Goal: Task Accomplishment & Management: Complete application form

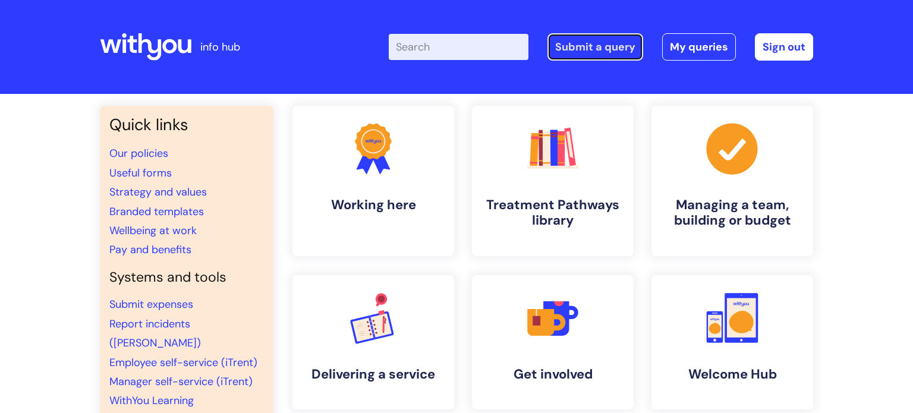
click at [614, 49] on link "Submit a query" at bounding box center [596, 46] width 96 height 27
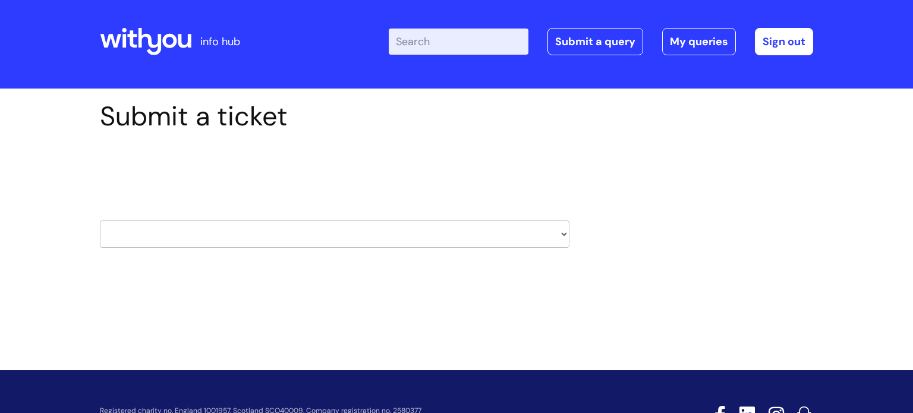
scroll to position [11, 0]
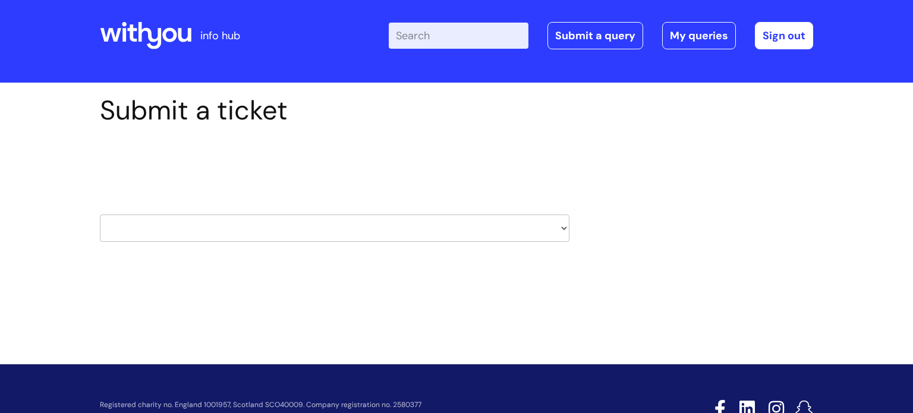
click at [383, 225] on select "HR / People IT and Support Clinical Drug Alerts Finance Accounts Data Support T…" at bounding box center [335, 228] width 470 height 27
click at [340, 237] on select "HR / People IT and Support Clinical Drug Alerts Finance Accounts Data Support T…" at bounding box center [335, 228] width 470 height 27
select select "it_and_support"
click at [100, 215] on select "HR / People IT and Support Clinical Drug Alerts Finance Accounts Data Support T…" at bounding box center [335, 228] width 470 height 27
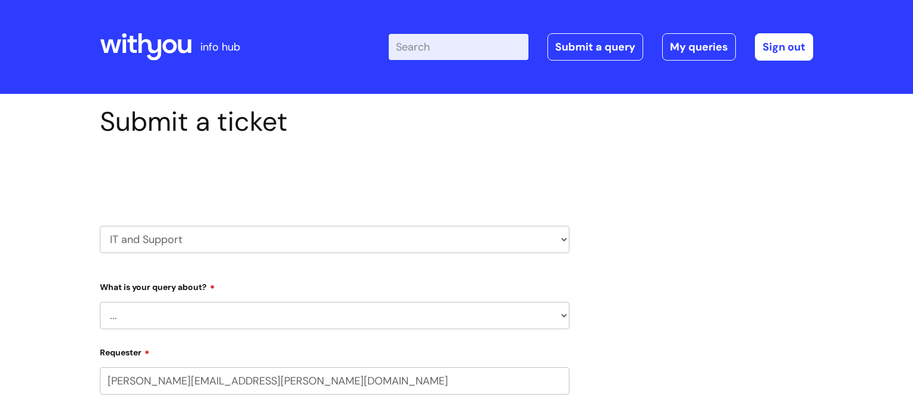
select select "80004157224"
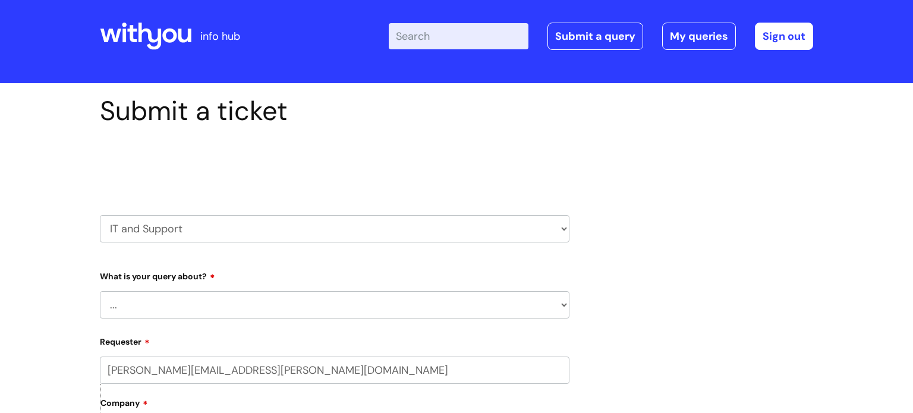
scroll to position [12, 0]
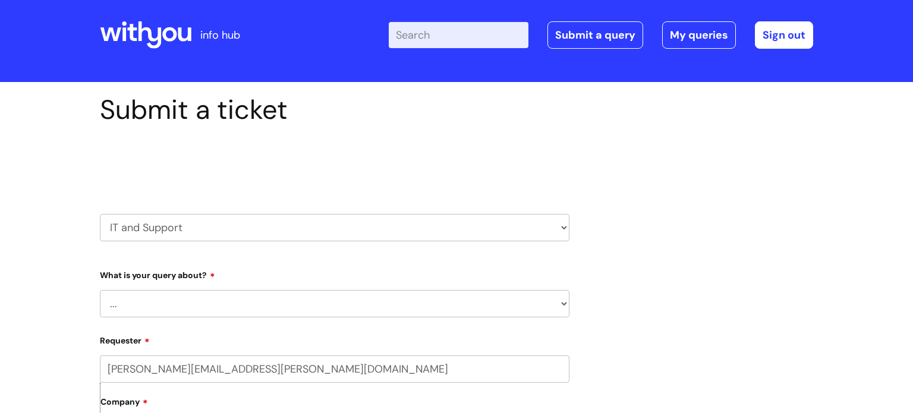
click at [235, 305] on select "... Mobile Phone Reset & MFA Accounts, Starters and Leavers IT Hardware issue I…" at bounding box center [335, 303] width 470 height 27
click at [221, 301] on select "... Mobile Phone Reset & MFA Accounts, Starters and Leavers IT Hardware issue I…" at bounding box center [335, 303] width 470 height 27
click at [100, 290] on select "... Mobile Phone Reset & MFA Accounts, Starters and Leavers IT Hardware issue I…" at bounding box center [335, 303] width 470 height 27
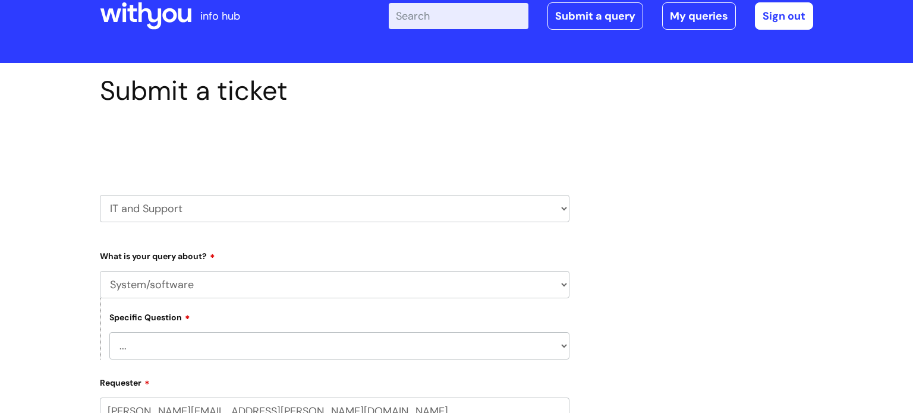
scroll to position [84, 0]
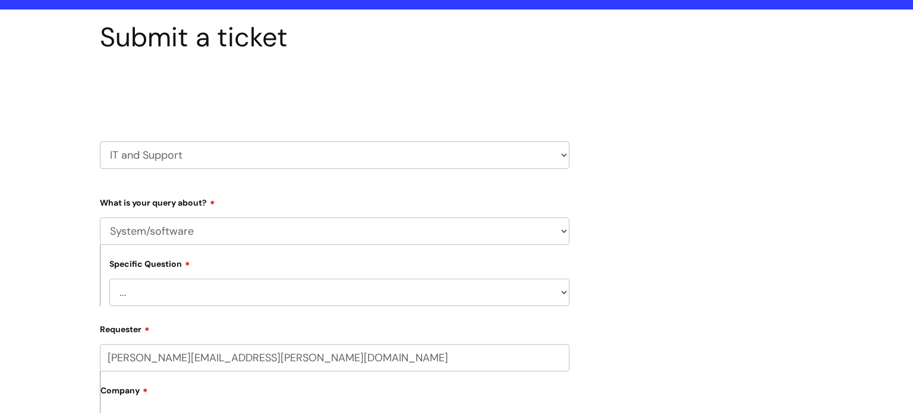
click at [199, 294] on select "... Halo PCMIS Iaptus NHS Email CJSM Email Mitel Another System Google (Workspa…" at bounding box center [339, 292] width 460 height 27
click at [280, 302] on select "... Halo PCMIS Iaptus NHS Email CJSM Email Mitel Another System Google (Workspa…" at bounding box center [339, 292] width 460 height 27
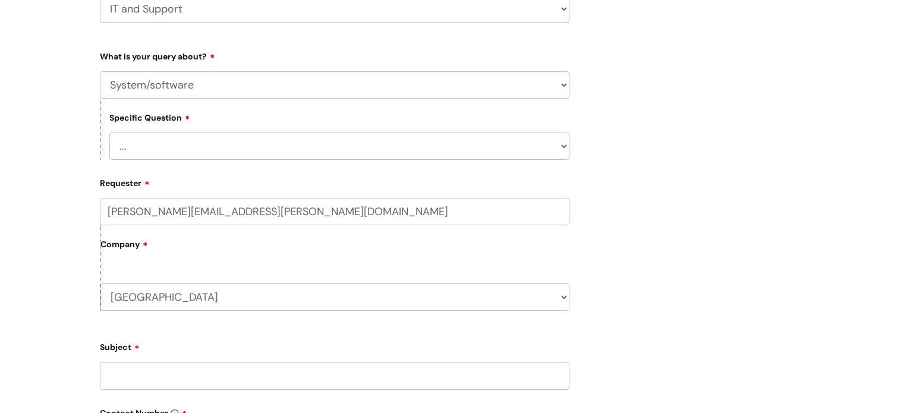
scroll to position [238, 0]
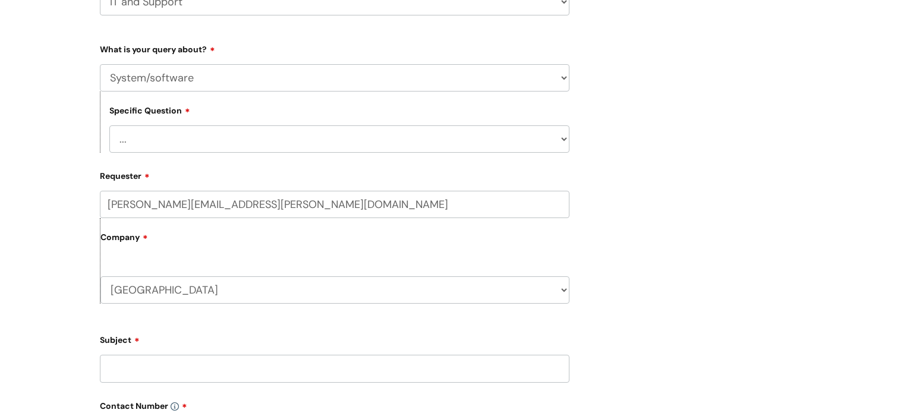
click at [179, 84] on select "... Mobile Phone Reset & MFA Accounts, Starters and Leavers IT Hardware issue I…" at bounding box center [335, 77] width 470 height 27
select select "Something Else"
click at [100, 64] on select "... Mobile Phone Reset & MFA Accounts, Starters and Leavers IT Hardware issue I…" at bounding box center [335, 77] width 470 height 27
click at [170, 136] on select "... My problem is not listed" at bounding box center [339, 138] width 460 height 27
select select "My problem is not listed"
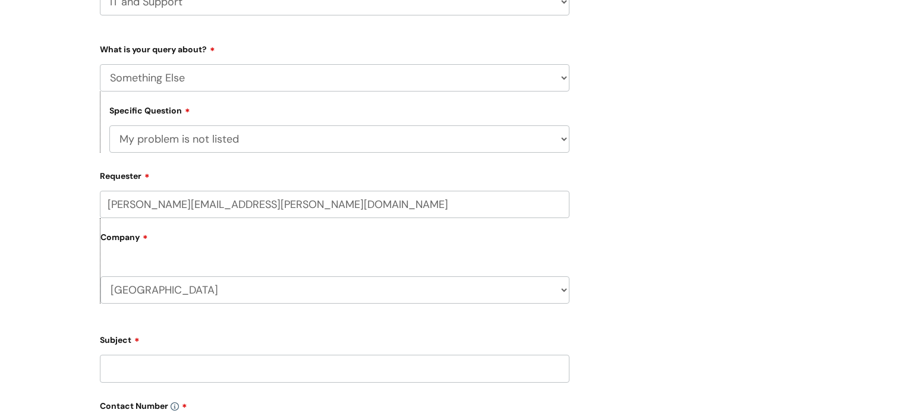
click at [109, 125] on select "... My problem is not listed" at bounding box center [339, 138] width 460 height 27
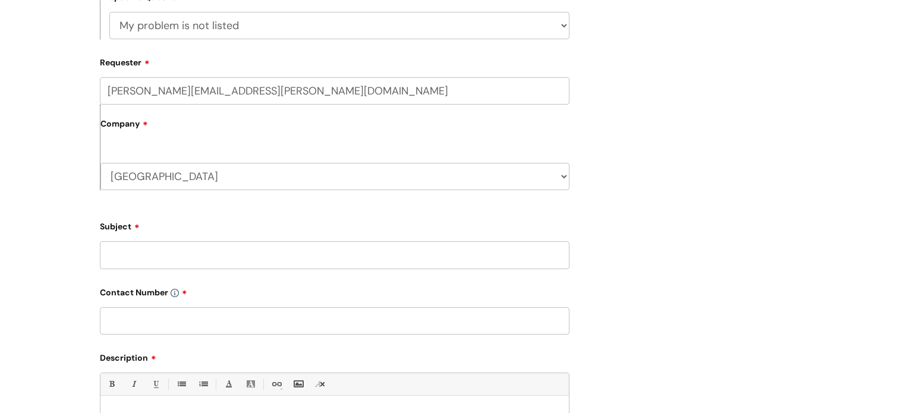
scroll to position [353, 0]
click at [171, 250] on input "Subject" at bounding box center [335, 253] width 470 height 27
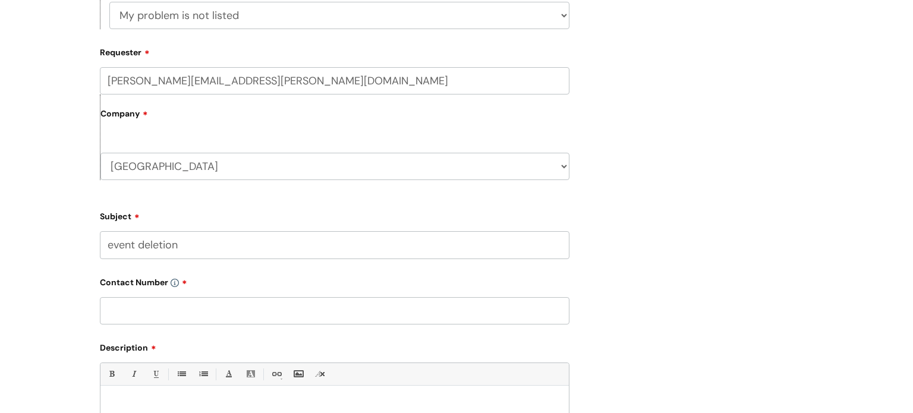
scroll to position [371, 0]
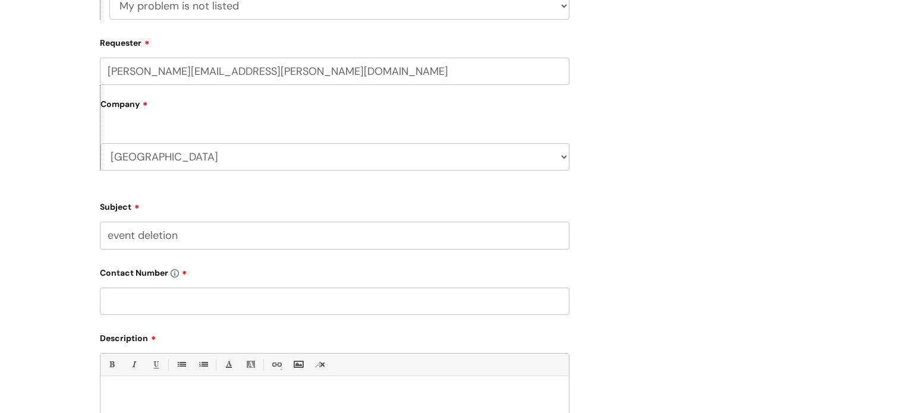
type input "event deletion"
click at [194, 301] on input "text" at bounding box center [335, 301] width 470 height 27
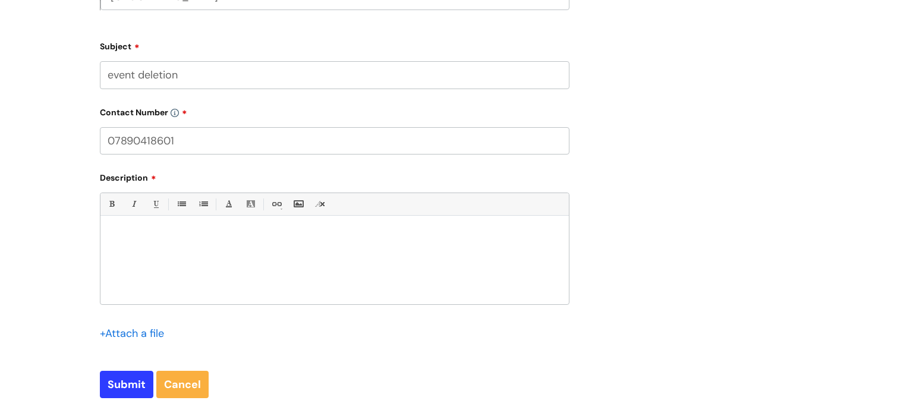
scroll to position [535, 0]
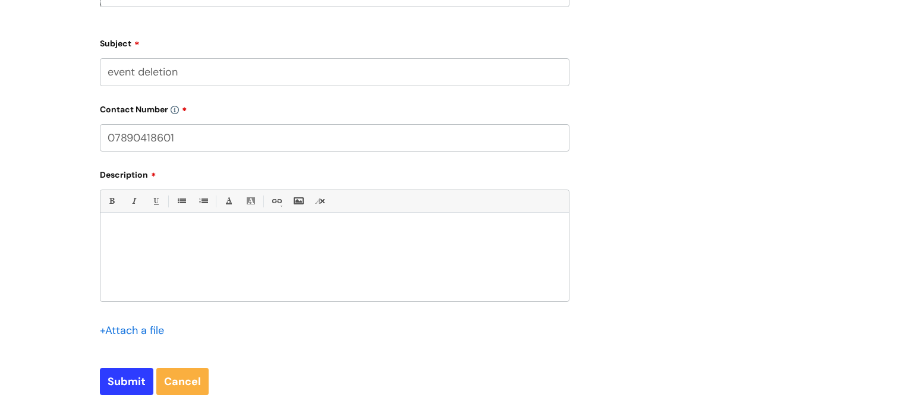
type input "07890418601"
click at [191, 258] on div at bounding box center [334, 260] width 469 height 82
click at [367, 235] on p "hello I've accidently pressed start modality when selecting events for" at bounding box center [334, 233] width 451 height 11
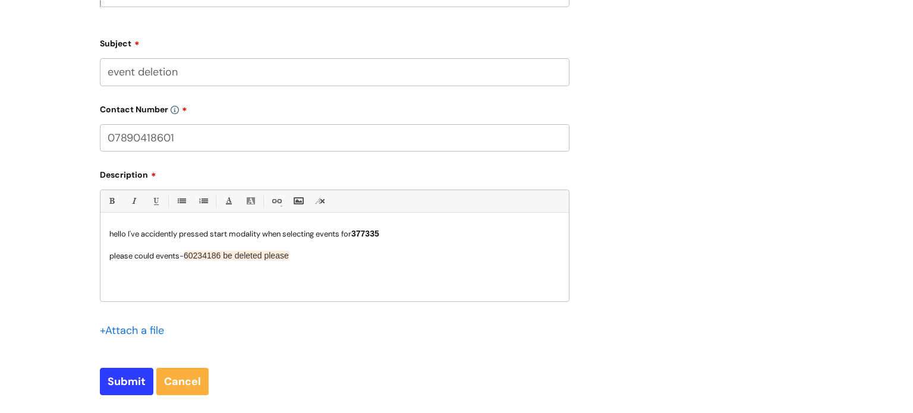
click at [359, 235] on span "377335" at bounding box center [365, 234] width 28 height 10
click at [298, 256] on p "please could events- 60234186 be deleted please" at bounding box center [334, 255] width 451 height 11
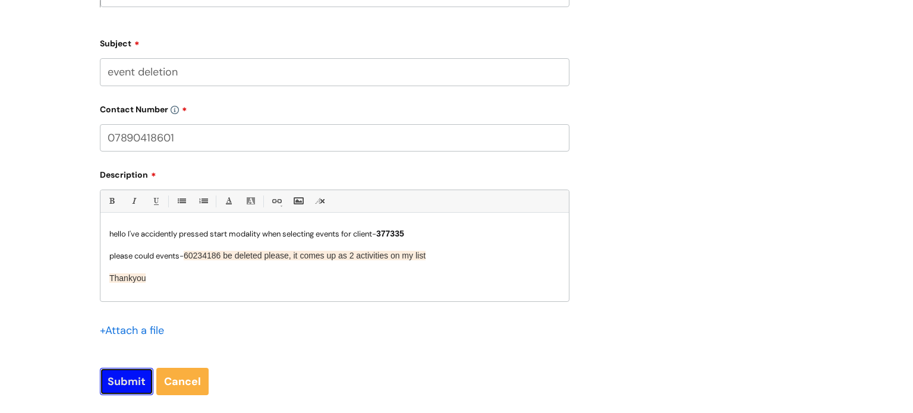
click at [134, 378] on input "Submit" at bounding box center [127, 381] width 54 height 27
type input "Please Wait..."
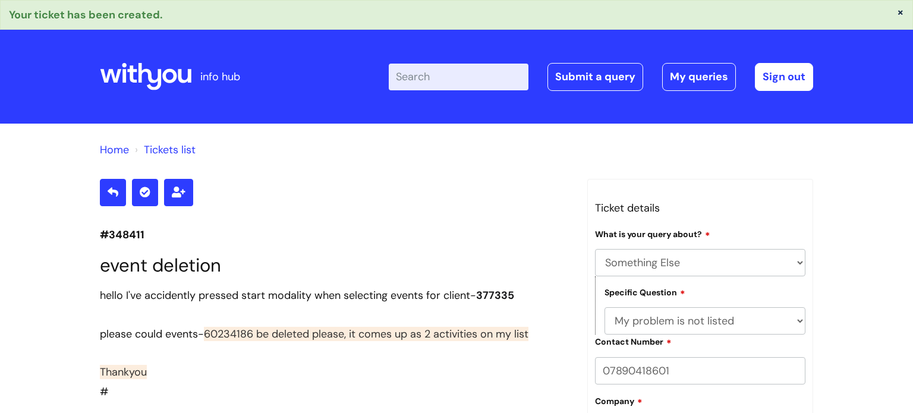
select select "Something Else"
select select "My problem is not listed"
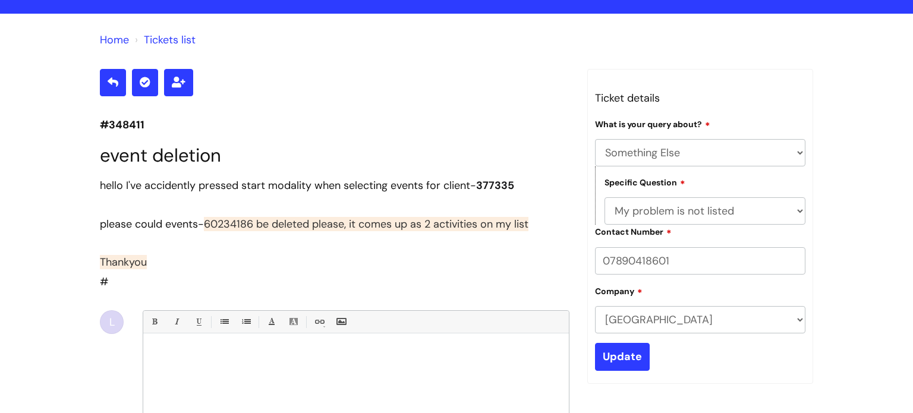
scroll to position [37, 0]
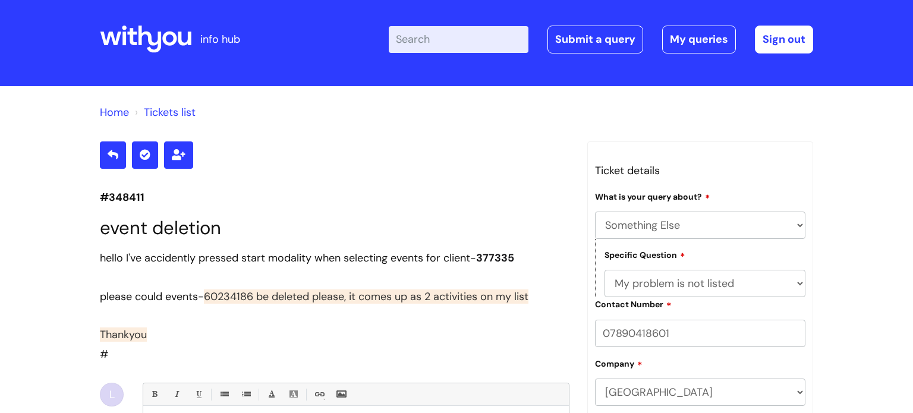
click at [112, 116] on link "Home" at bounding box center [114, 112] width 29 height 14
